Goal: Information Seeking & Learning: Learn about a topic

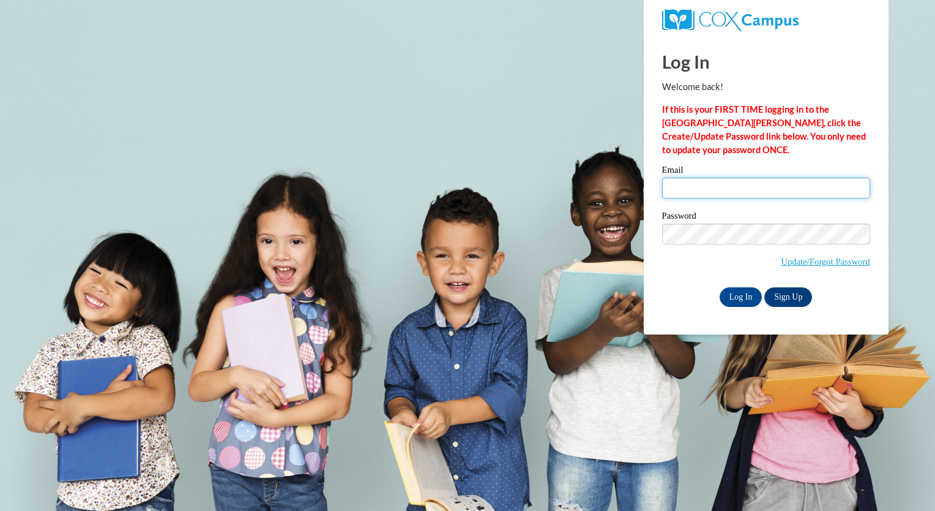
click at [708, 181] on input "Email" at bounding box center [766, 188] width 208 height 21
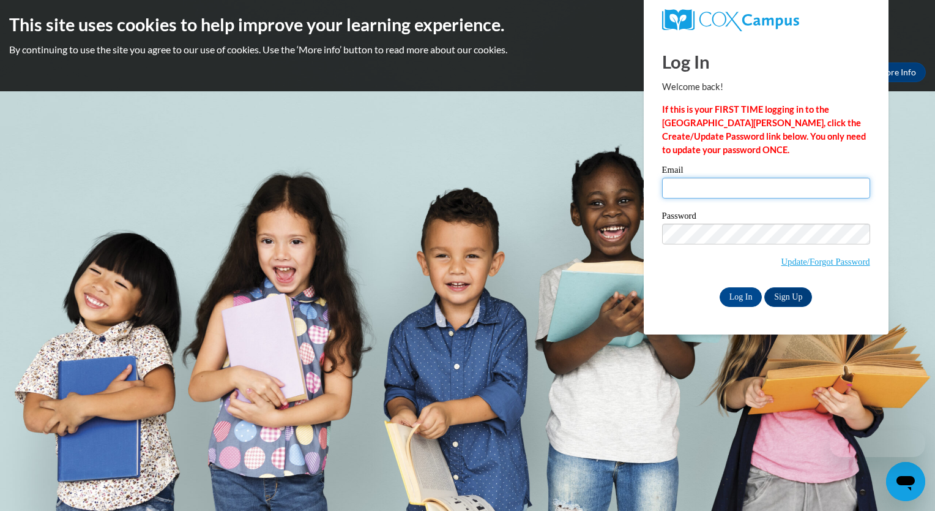
type input "jmwitkus1s@gsed.semo.edu"
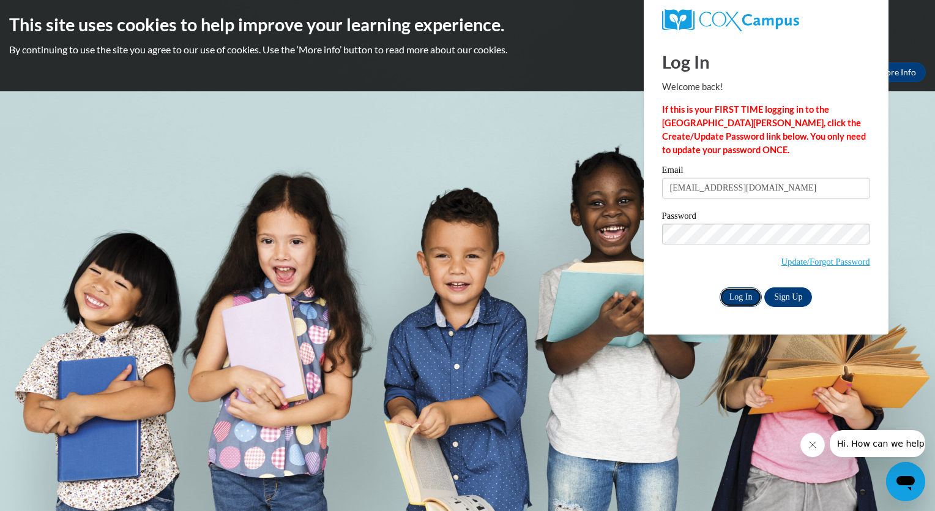
click at [738, 294] on input "Log In" at bounding box center [741, 297] width 43 height 20
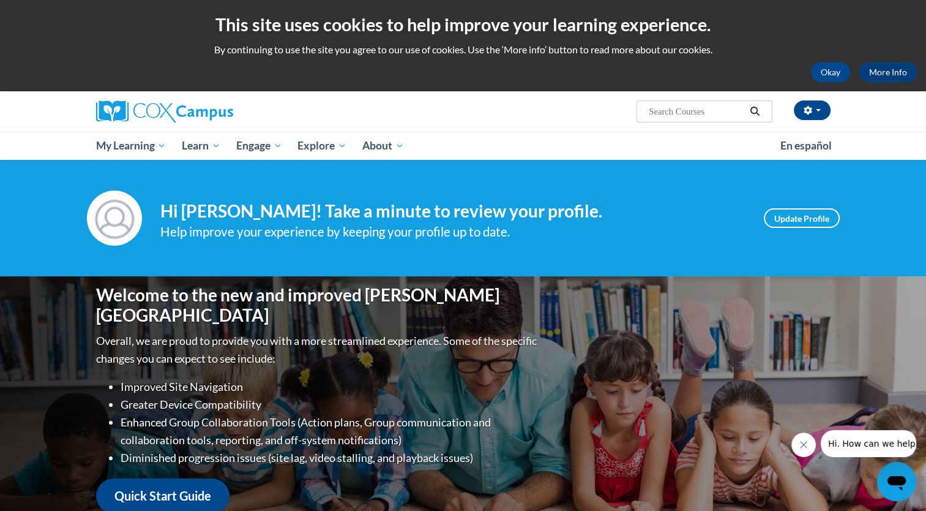
click at [657, 111] on input "Search..." at bounding box center [697, 111] width 98 height 15
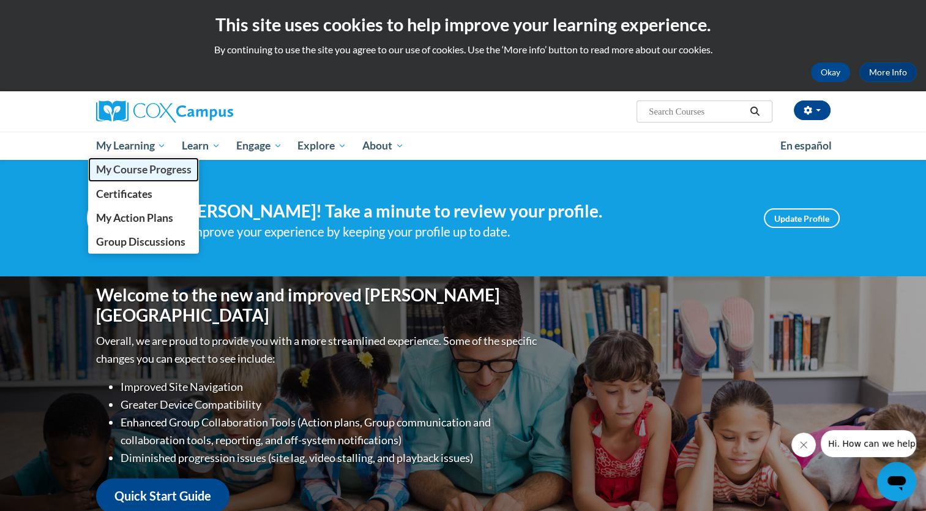
click at [149, 170] on span "My Course Progress" at bounding box center [142, 169] width 95 height 13
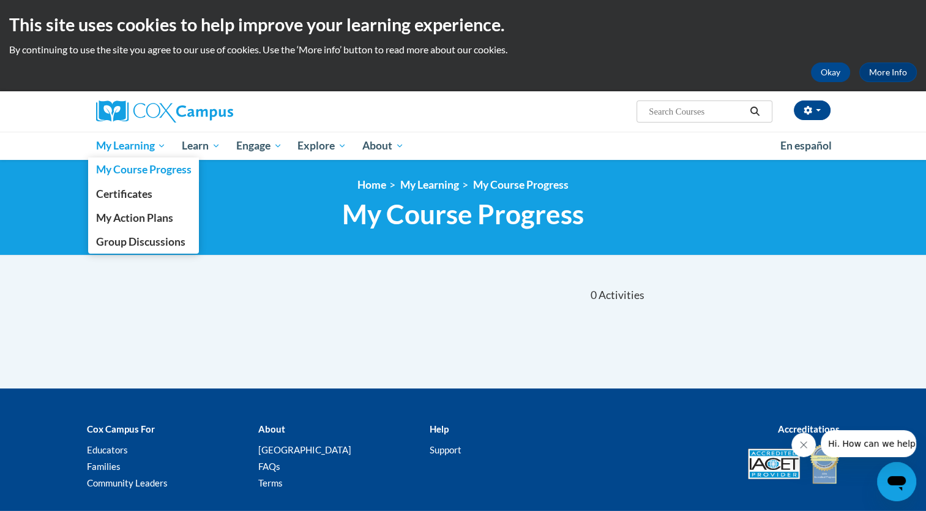
click at [151, 134] on link "My Learning" at bounding box center [131, 146] width 86 height 28
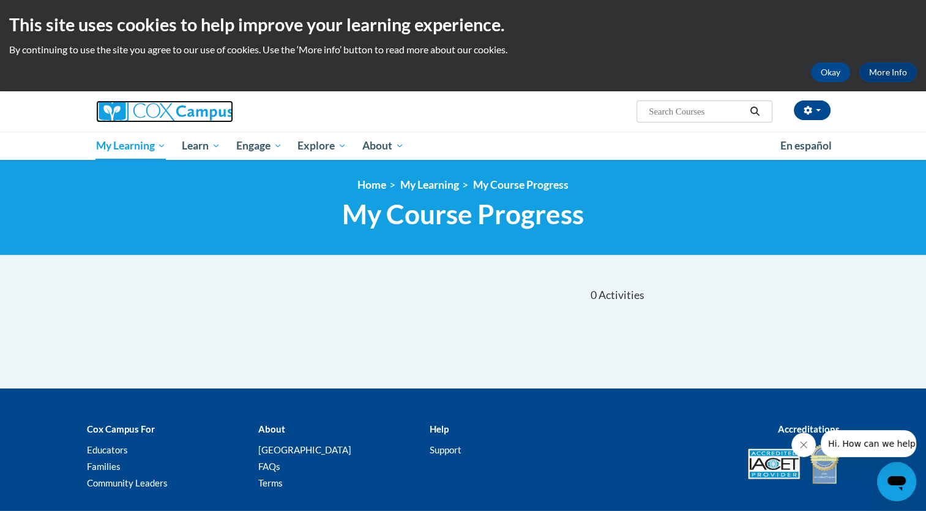
click at [162, 114] on img at bounding box center [164, 111] width 137 height 22
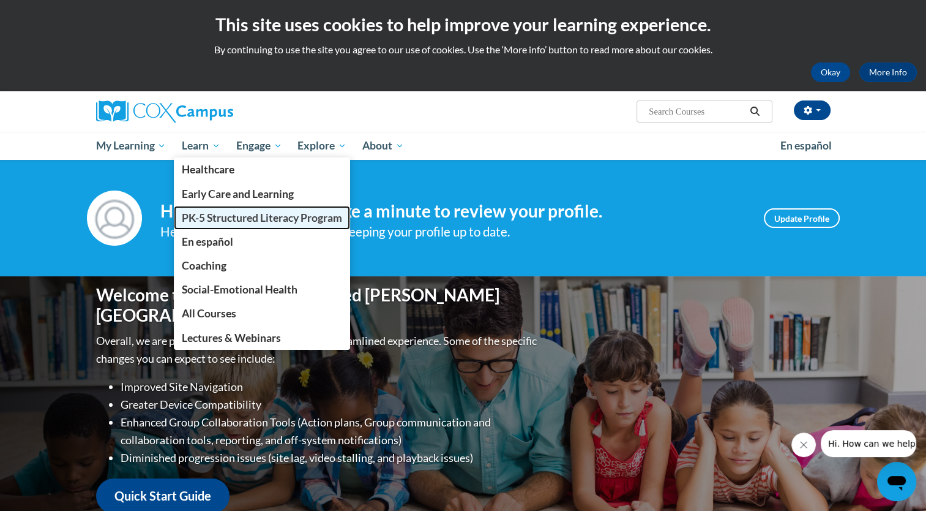
click at [220, 217] on span "PK-5 Structured Literacy Program" at bounding box center [262, 217] width 160 height 13
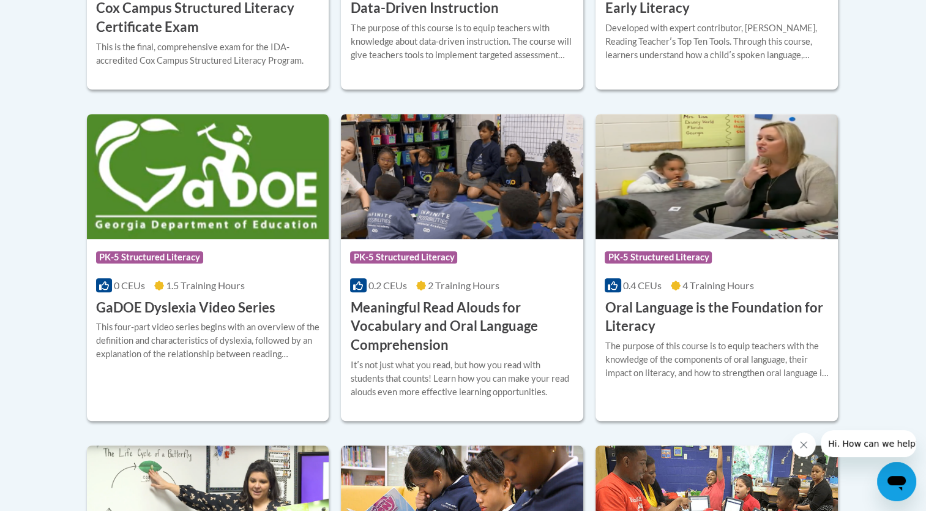
scroll to position [749, 0]
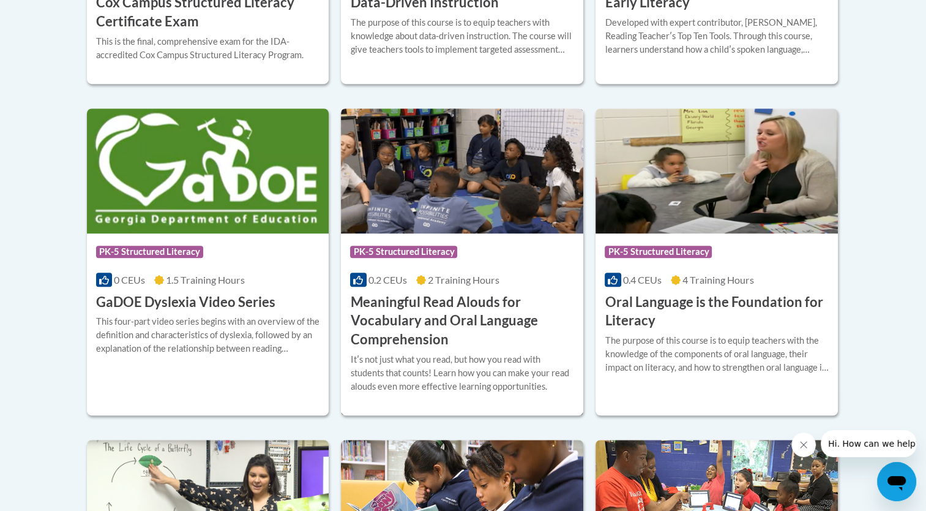
click at [434, 312] on h3 "Meaningful Read Alouds for Vocabulary and Oral Language Comprehension" at bounding box center [462, 321] width 224 height 56
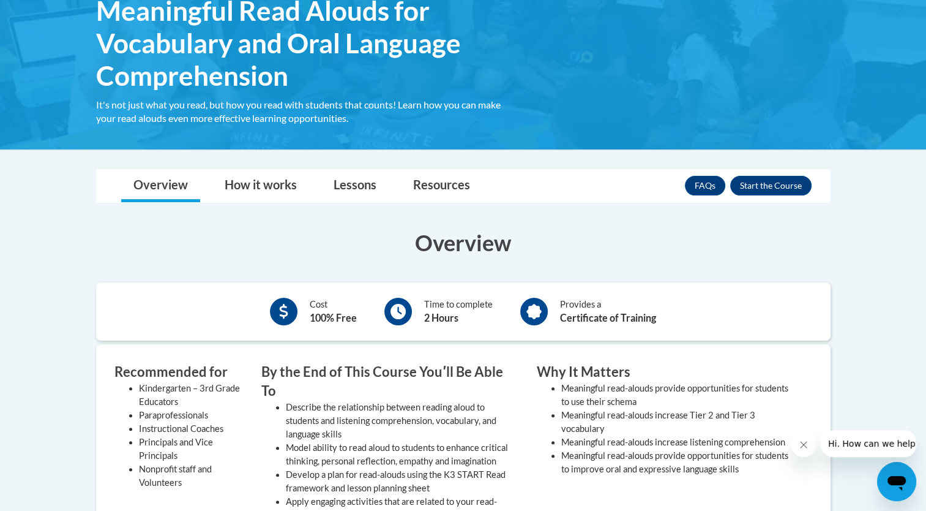
scroll to position [228, 0]
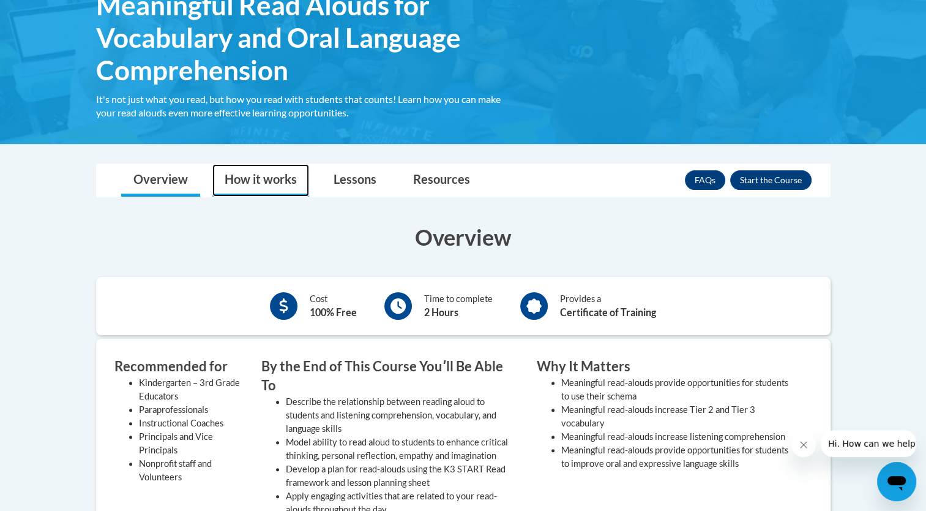
click at [281, 178] on link "How it works" at bounding box center [260, 180] width 97 height 32
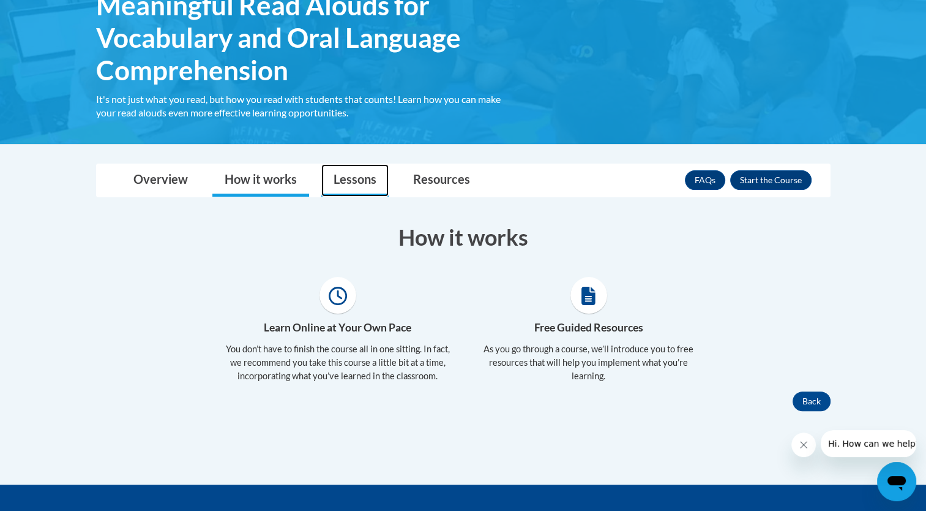
click at [338, 180] on link "Lessons" at bounding box center [354, 180] width 67 height 32
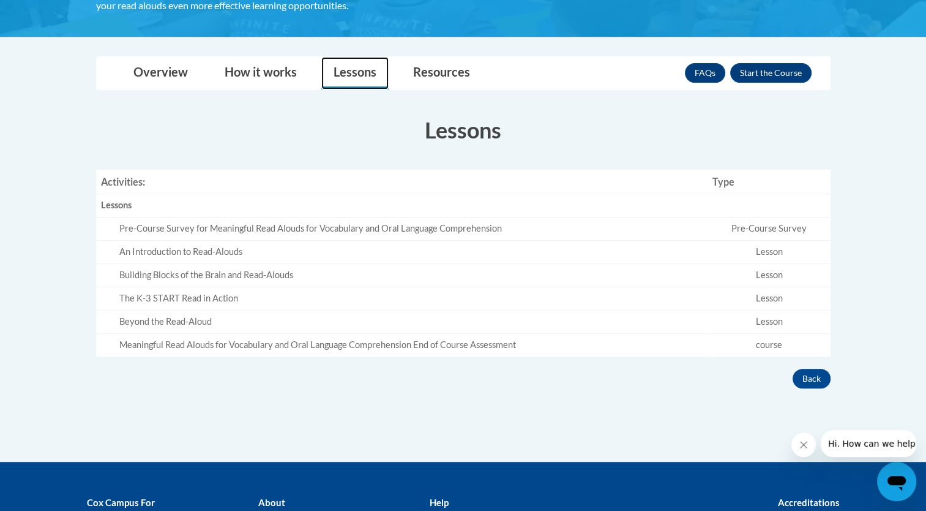
scroll to position [334, 0]
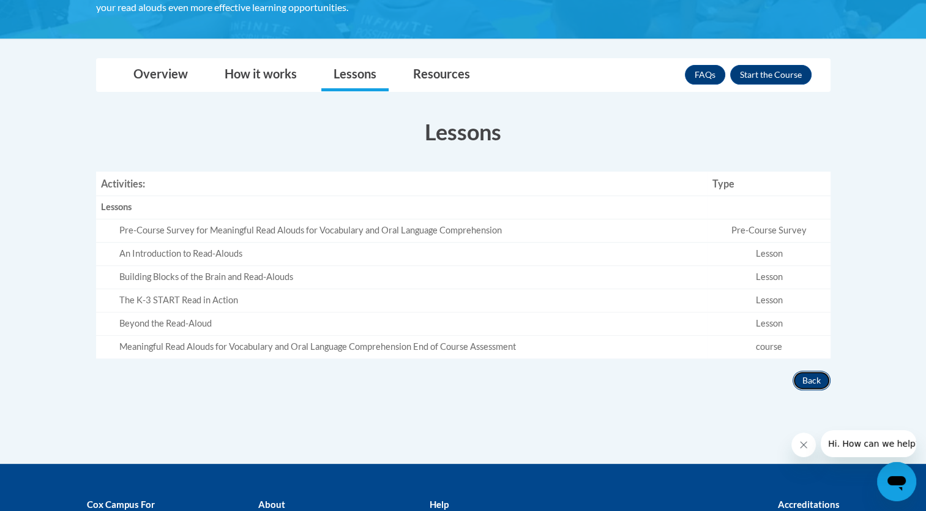
click at [808, 381] on button "Back" at bounding box center [812, 380] width 38 height 20
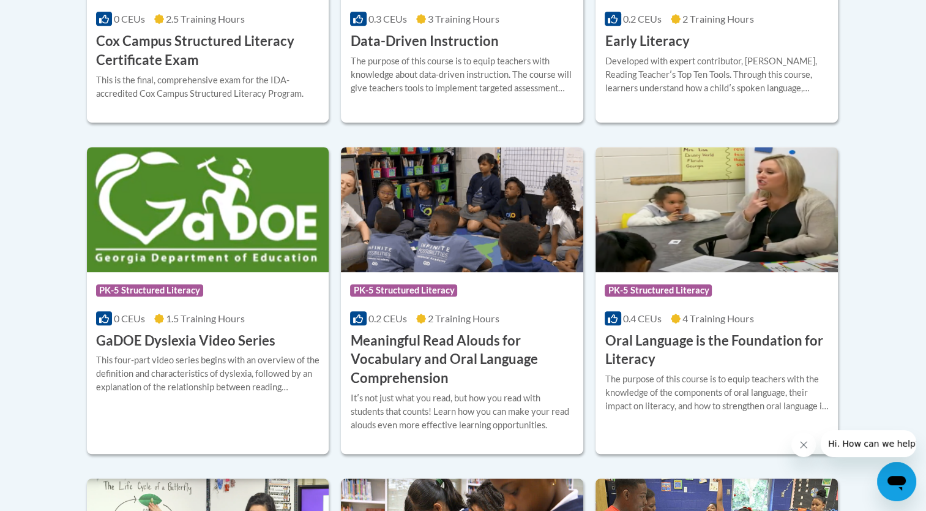
scroll to position [713, 0]
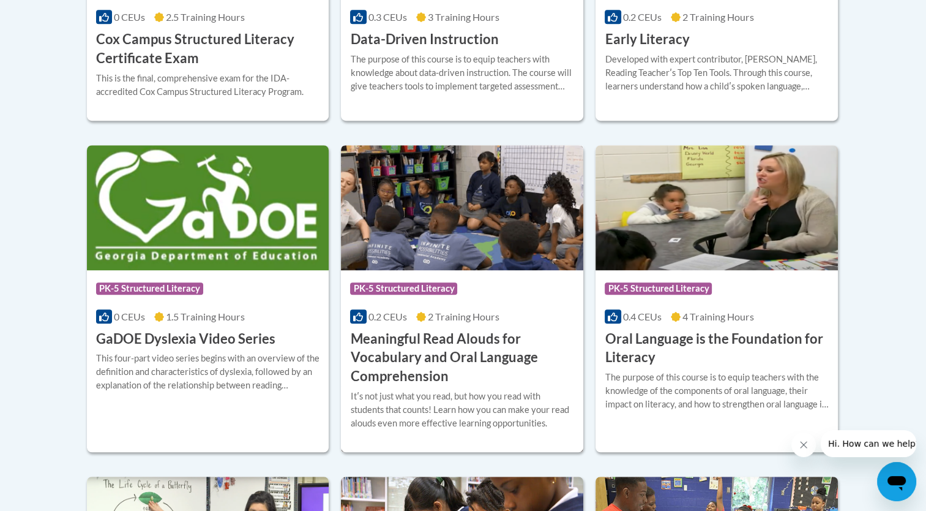
click at [397, 253] on img at bounding box center [462, 207] width 242 height 125
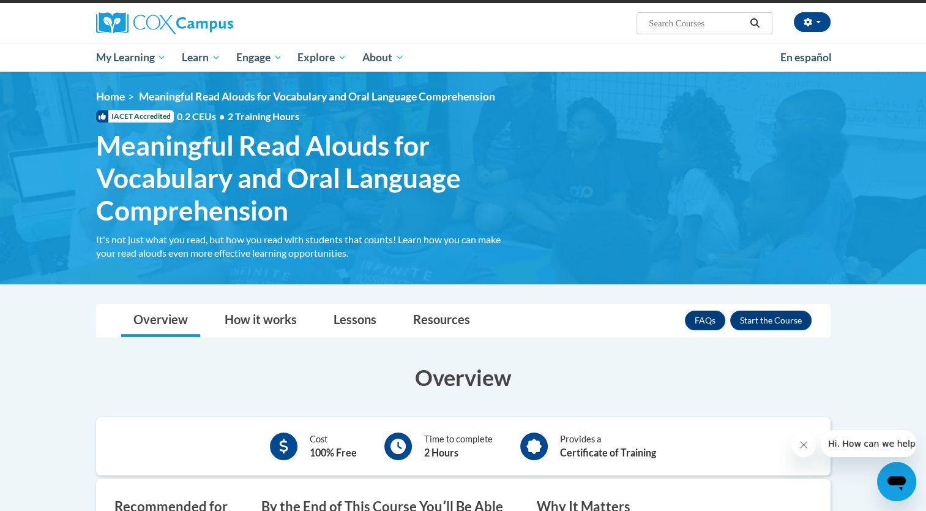
scroll to position [90, 0]
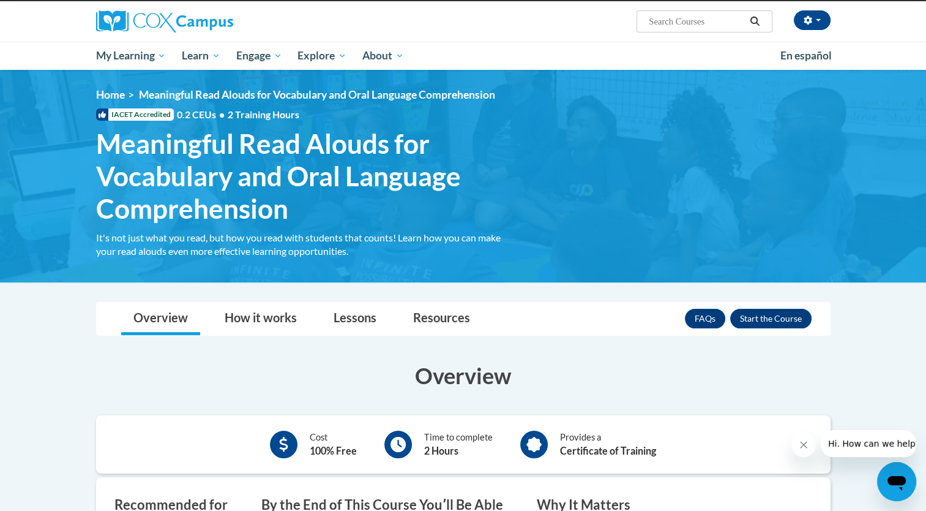
click at [238, 211] on span "Meaningful Read Alouds for Vocabulary and Oral Language Comprehension" at bounding box center [307, 175] width 422 height 97
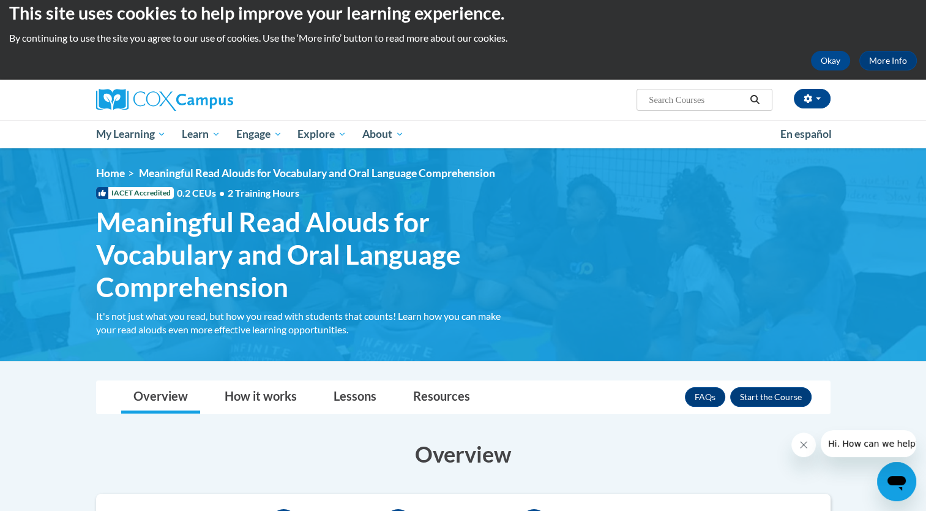
scroll to position [0, 0]
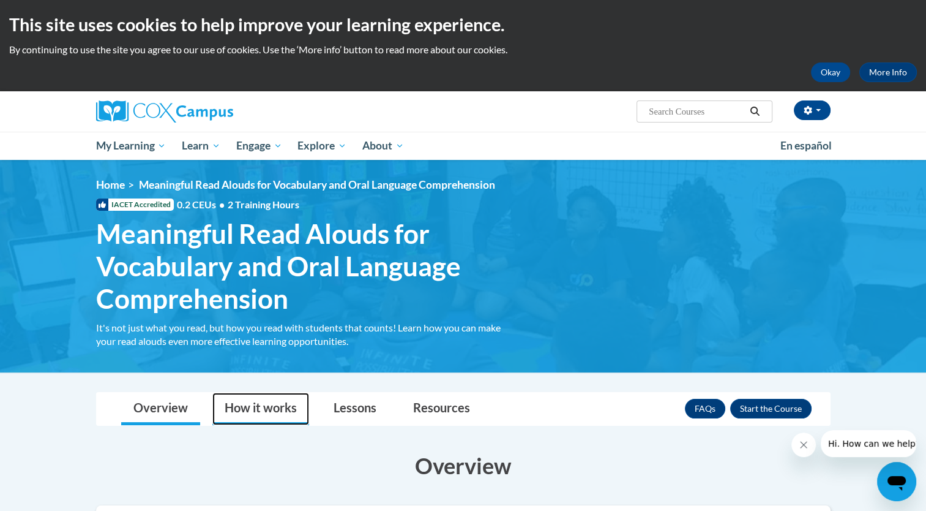
click at [272, 409] on link "How it works" at bounding box center [260, 408] width 97 height 32
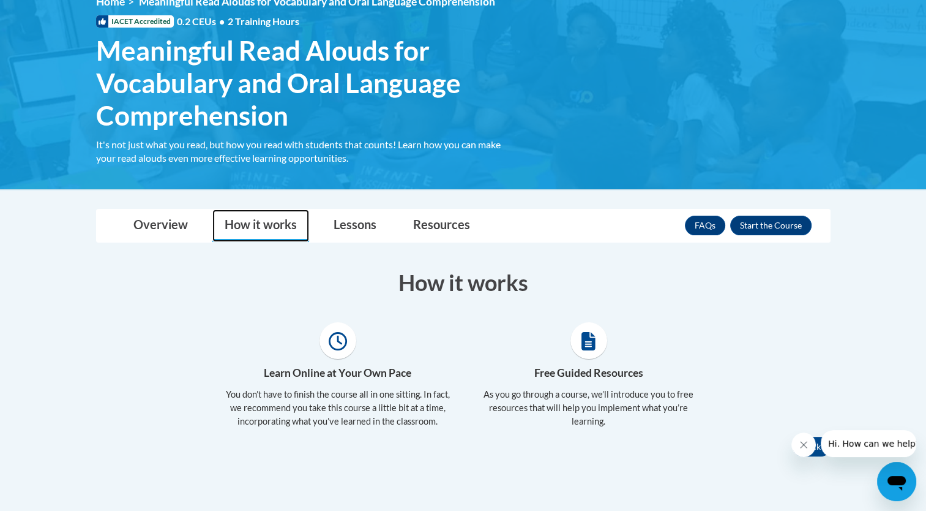
scroll to position [246, 0]
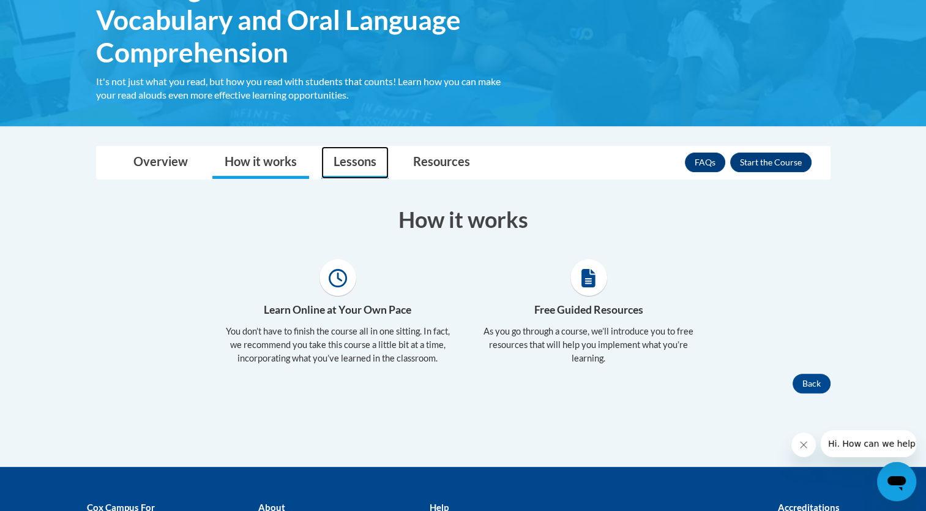
click at [356, 155] on link "Lessons" at bounding box center [354, 162] width 67 height 32
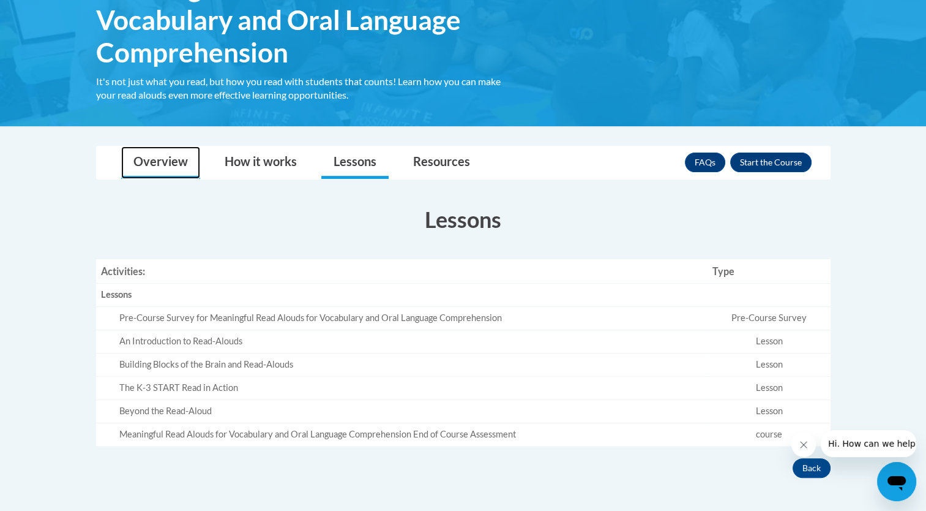
click at [142, 162] on link "Overview" at bounding box center [160, 162] width 79 height 32
